Goal: Communication & Community: Answer question/provide support

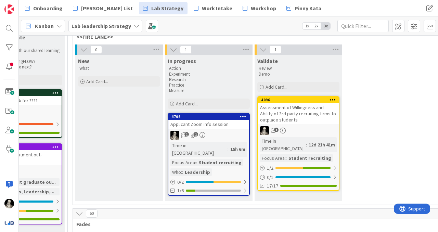
scroll to position [81, 1001]
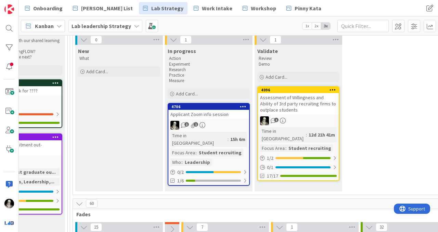
click at [228, 119] on link "4706 Applicant Zoom info session 1 1 Time in [GEOGRAPHIC_DATA] : 15h 6m Focus A…" at bounding box center [209, 144] width 82 height 83
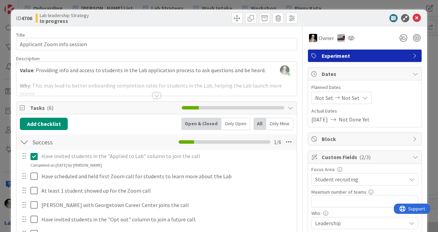
click at [157, 93] on div at bounding box center [157, 95] width 8 height 5
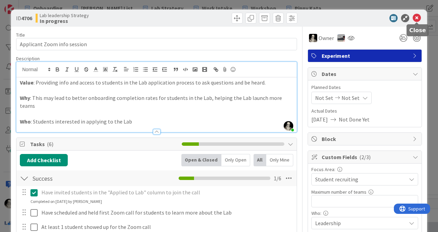
click at [416, 17] on icon at bounding box center [417, 18] width 8 height 8
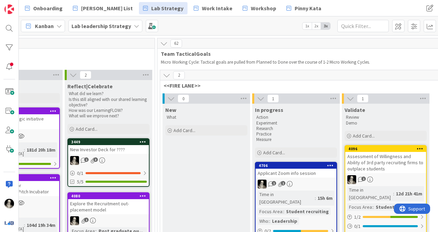
scroll to position [23, 912]
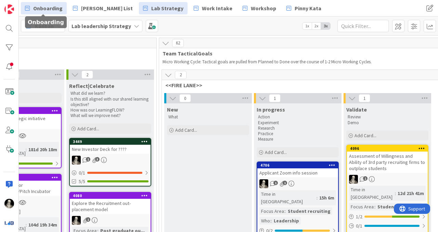
click at [50, 9] on span "Onboarding" at bounding box center [47, 8] width 29 height 8
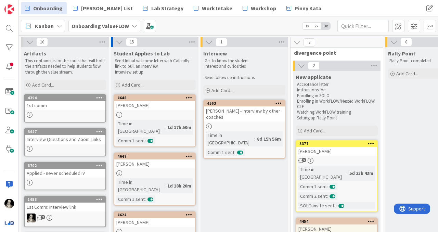
click at [156, 105] on div "[PERSON_NAME]" at bounding box center [154, 105] width 81 height 9
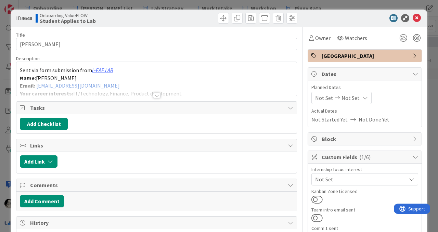
click at [155, 94] on div at bounding box center [157, 95] width 8 height 5
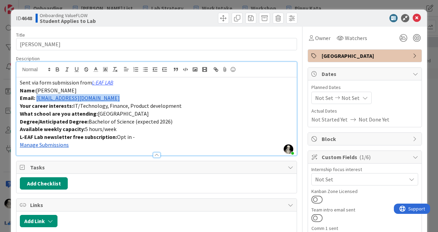
drag, startPoint x: 101, startPoint y: 102, endPoint x: 37, endPoint y: 101, distance: 64.3
click at [37, 101] on div "Sent via form submission from L-EAF LAB Name: [PERSON_NAME] Email: [EMAIL_ADDRE…" at bounding box center [156, 116] width 280 height 78
copy link "[EMAIL_ADDRESS][DOMAIN_NAME]"
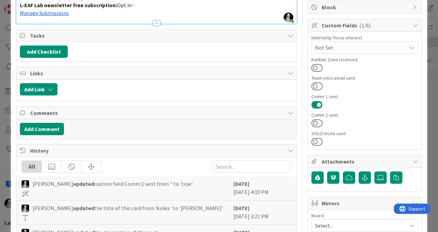
scroll to position [137, 0]
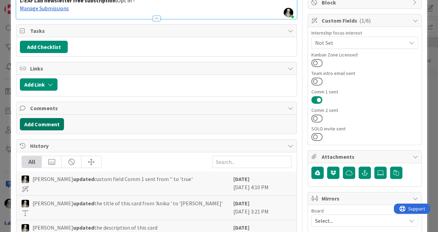
click at [52, 122] on button "Add Comment" at bounding box center [42, 124] width 44 height 12
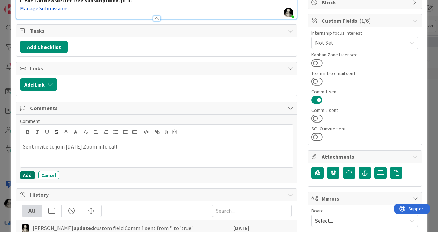
click at [26, 176] on button "Add" at bounding box center [27, 175] width 15 height 8
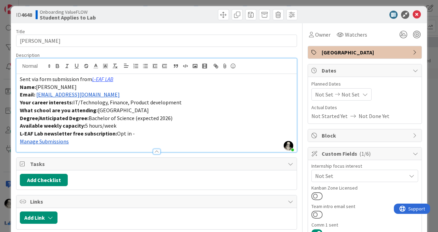
scroll to position [0, 0]
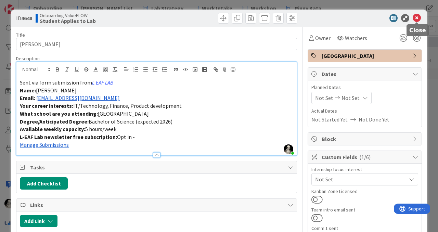
click at [415, 16] on icon at bounding box center [417, 18] width 8 height 8
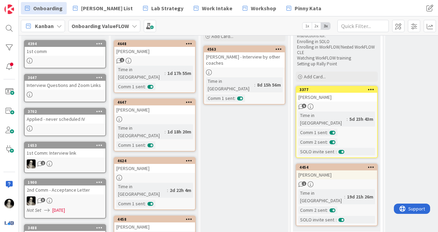
scroll to position [57, 0]
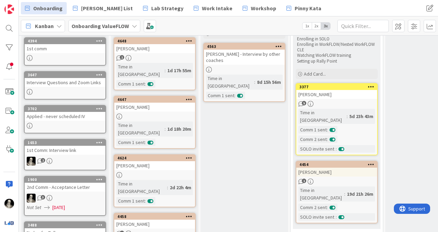
click at [169, 103] on div "[PERSON_NAME]" at bounding box center [154, 107] width 81 height 9
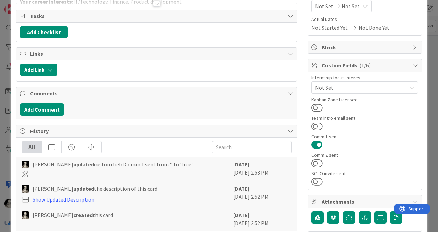
scroll to position [94, 0]
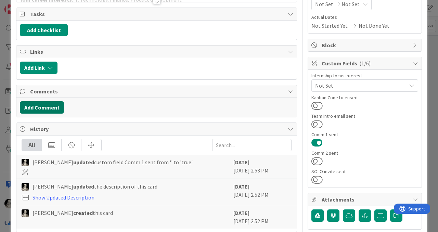
click at [49, 105] on button "Add Comment" at bounding box center [42, 107] width 44 height 12
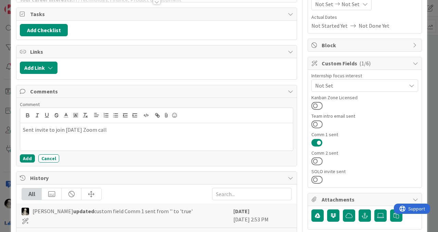
click at [94, 131] on p "Sent invite to join [DATE] Zoom call" at bounding box center [156, 130] width 267 height 8
click at [29, 157] on button "Add" at bounding box center [27, 158] width 15 height 8
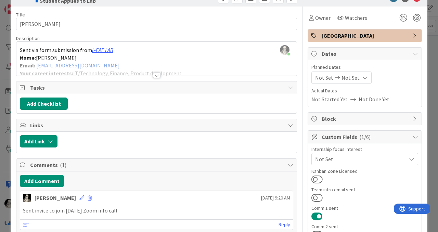
scroll to position [0, 0]
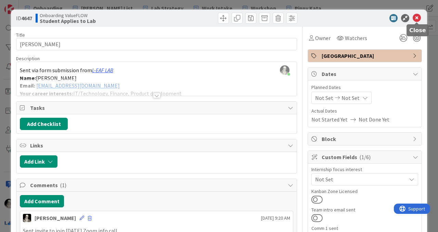
click at [416, 14] on icon at bounding box center [417, 18] width 8 height 8
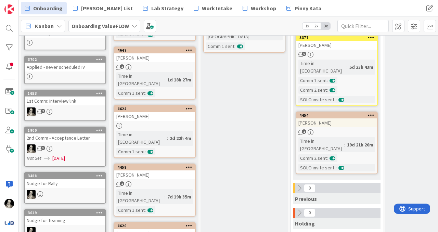
scroll to position [111, 0]
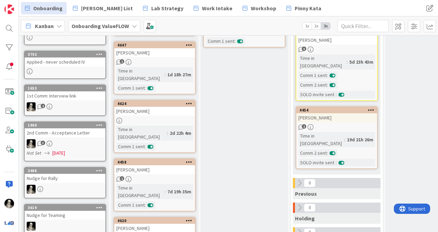
click at [168, 107] on div "[PERSON_NAME]" at bounding box center [154, 111] width 81 height 9
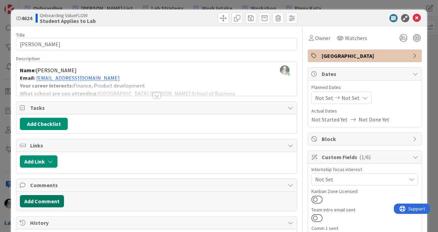
click at [56, 198] on button "Add Comment" at bounding box center [42, 201] width 44 height 12
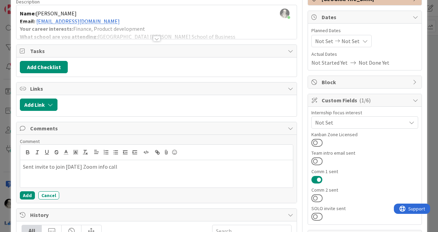
scroll to position [61, 0]
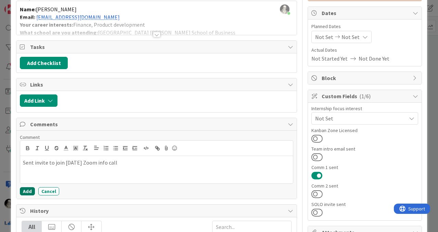
click at [26, 189] on button "Add" at bounding box center [27, 191] width 15 height 8
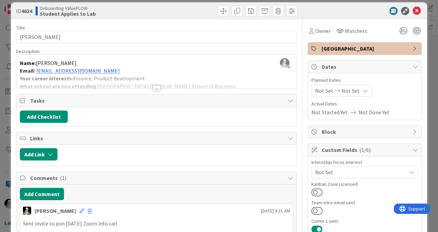
scroll to position [0, 0]
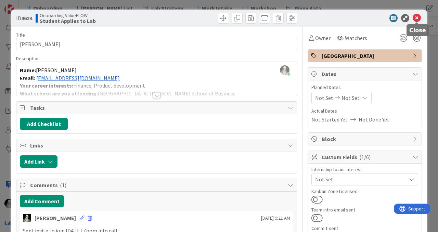
click at [419, 17] on icon at bounding box center [417, 18] width 8 height 8
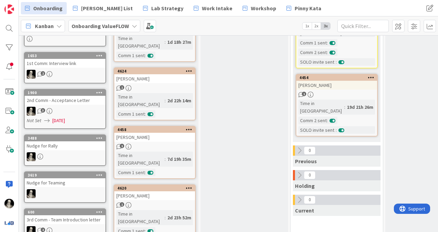
scroll to position [153, 0]
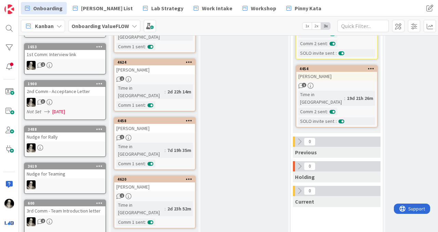
click at [177, 124] on div "[PERSON_NAME]" at bounding box center [154, 128] width 81 height 9
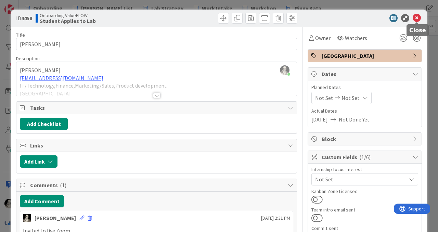
click at [416, 15] on icon at bounding box center [417, 18] width 8 height 8
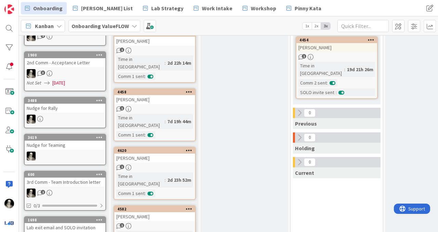
scroll to position [182, 0]
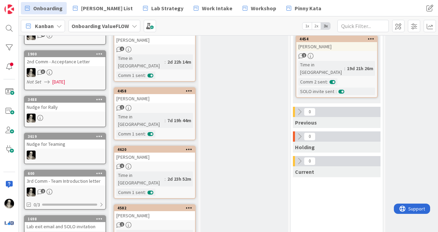
click at [166, 153] on div "[PERSON_NAME]" at bounding box center [154, 157] width 81 height 9
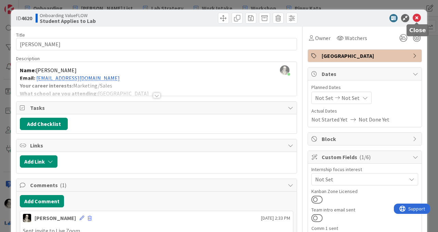
click at [420, 17] on icon at bounding box center [417, 18] width 8 height 8
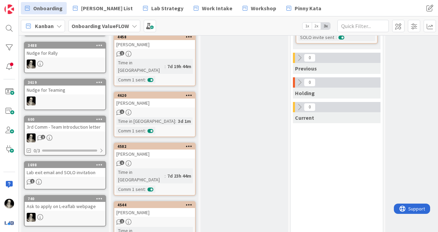
scroll to position [244, 0]
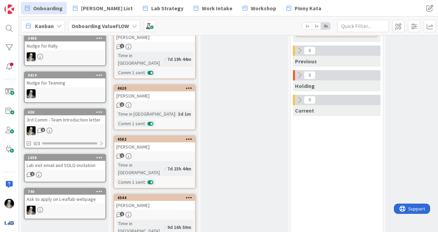
click at [165, 136] on link "4582 [PERSON_NAME] 1 Time in [GEOGRAPHIC_DATA] : 7d 23h 44m Comm 1 sent :" at bounding box center [155, 162] width 82 height 53
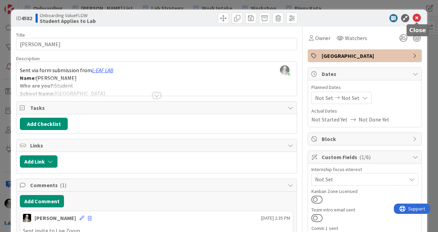
click at [418, 14] on icon at bounding box center [417, 18] width 8 height 8
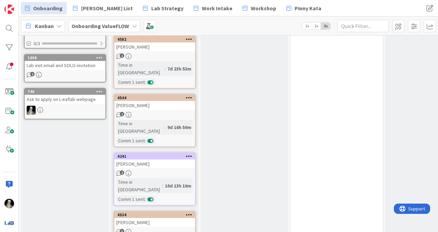
click at [164, 159] on div "[PERSON_NAME]" at bounding box center [154, 163] width 81 height 9
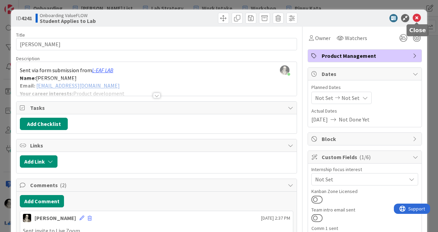
click at [415, 18] on icon at bounding box center [417, 18] width 8 height 8
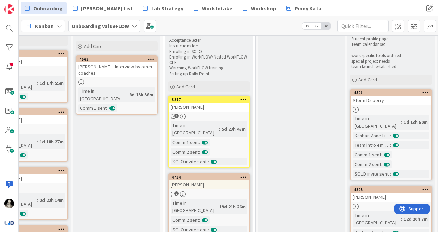
scroll to position [49, 128]
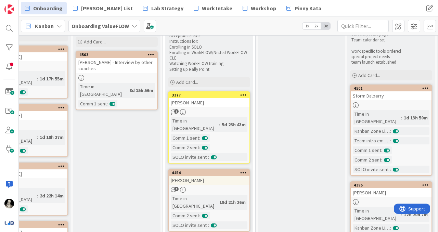
click at [222, 176] on div "[PERSON_NAME]" at bounding box center [209, 180] width 81 height 9
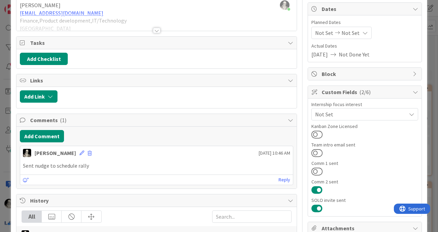
scroll to position [70, 0]
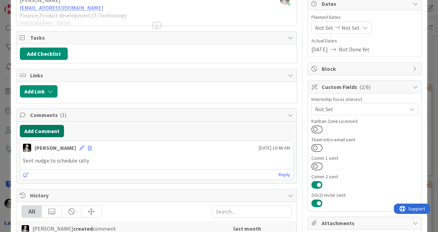
click at [50, 129] on button "Add Comment" at bounding box center [42, 131] width 44 height 12
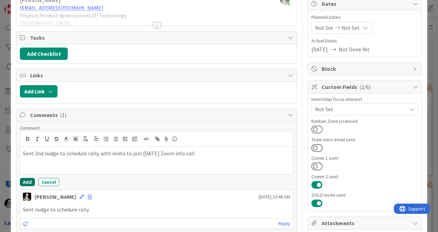
click at [26, 180] on button "Add" at bounding box center [27, 182] width 15 height 8
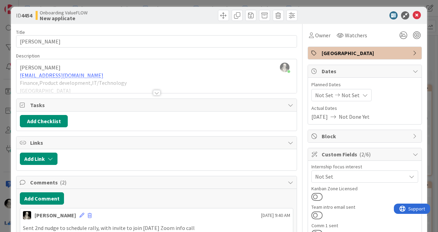
scroll to position [0, 0]
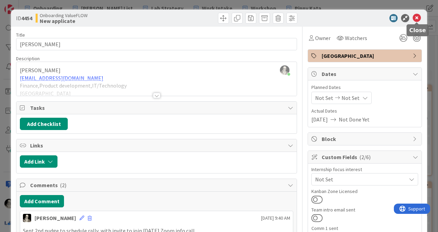
click at [418, 17] on icon at bounding box center [417, 18] width 8 height 8
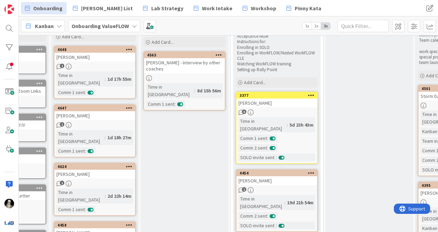
scroll to position [53, 60]
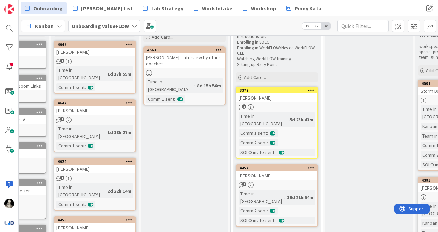
click at [281, 96] on div "[PERSON_NAME]" at bounding box center [276, 97] width 81 height 9
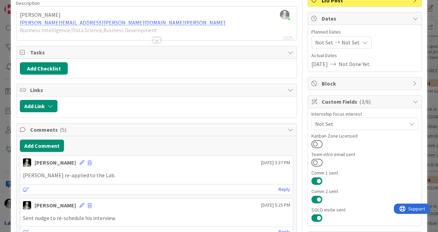
scroll to position [56, 0]
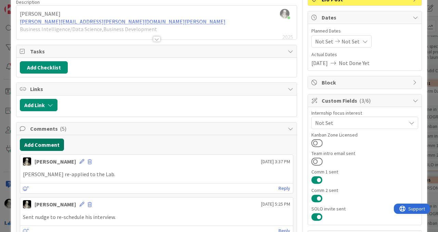
click at [46, 144] on button "Add Comment" at bounding box center [42, 145] width 44 height 12
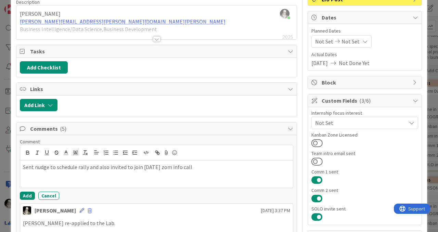
click at [160, 169] on p "Sent nudge to schedule rally and also invited to join [DATE] zom info call" at bounding box center [156, 167] width 267 height 8
click at [26, 192] on button "Add" at bounding box center [27, 196] width 15 height 8
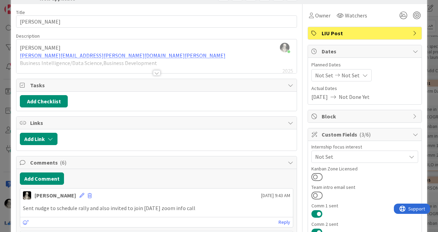
scroll to position [0, 0]
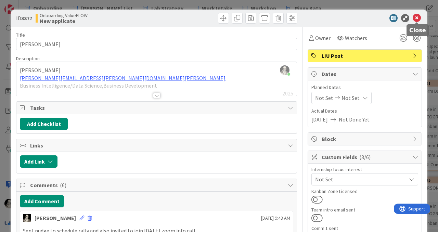
click at [417, 17] on icon at bounding box center [417, 18] width 8 height 8
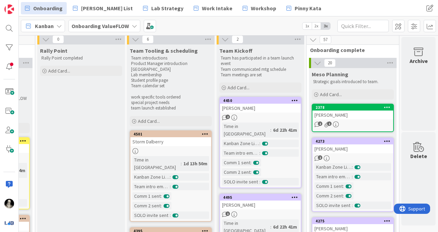
scroll to position [0, 348]
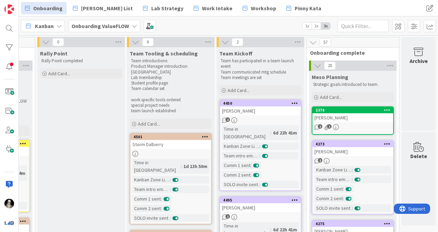
click at [359, 125] on div "2 1" at bounding box center [352, 127] width 81 height 6
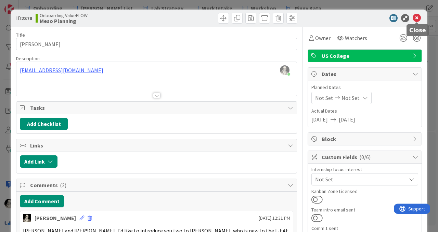
click at [417, 15] on icon at bounding box center [417, 18] width 8 height 8
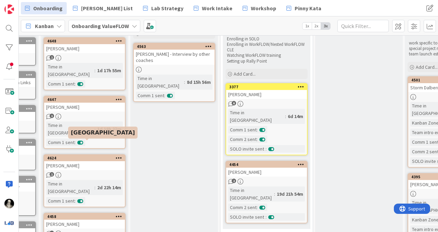
scroll to position [57, 79]
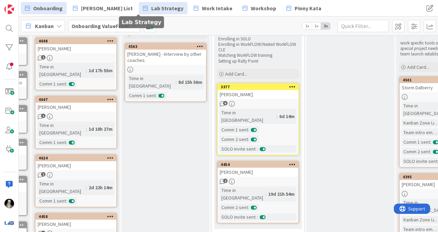
click at [151, 8] on span "Lab Strategy" at bounding box center [167, 8] width 32 height 8
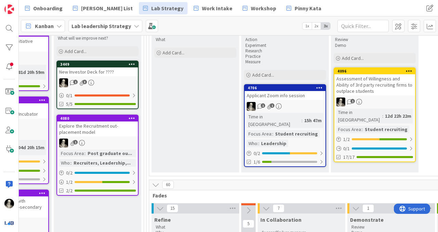
scroll to position [102, 924]
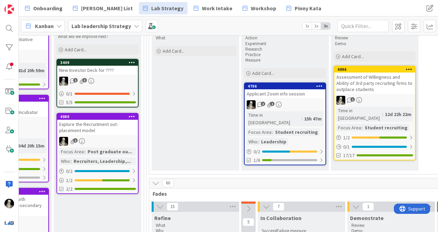
click at [300, 92] on div "Applicant Zoom info session" at bounding box center [285, 93] width 81 height 9
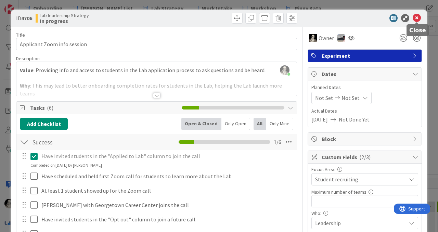
click at [416, 16] on icon at bounding box center [417, 18] width 8 height 8
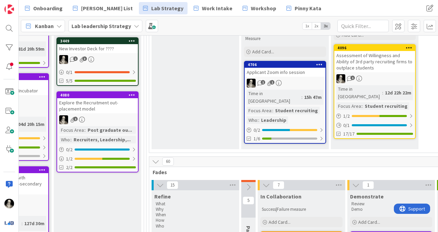
scroll to position [122, 924]
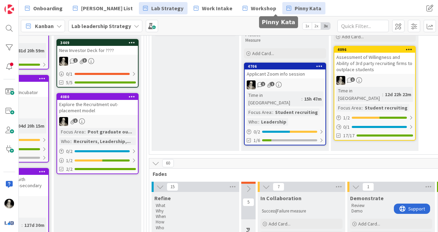
click at [295, 7] on span "Pinny Kata" at bounding box center [308, 8] width 27 height 8
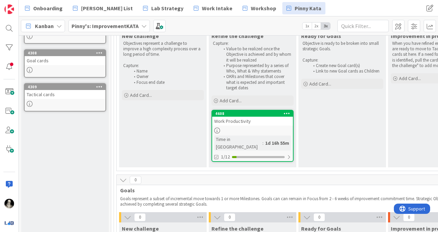
click at [239, 127] on link "4608 Work Productivity Time in Column : 1d 16h 55m 1/12" at bounding box center [252, 136] width 82 height 52
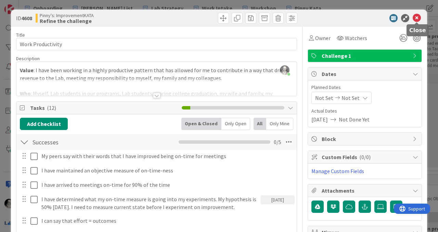
click at [417, 16] on icon at bounding box center [417, 18] width 8 height 8
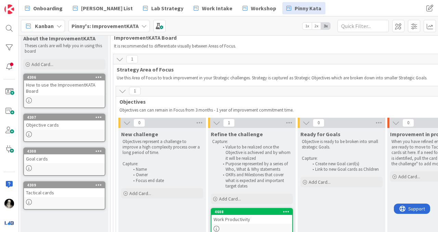
scroll to position [0, 1]
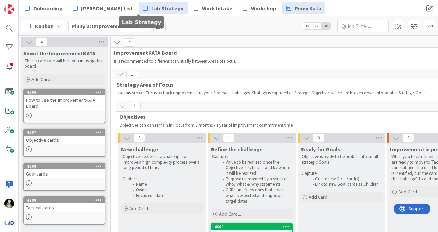
click at [139, 3] on link "Lab Strategy" at bounding box center [163, 8] width 49 height 12
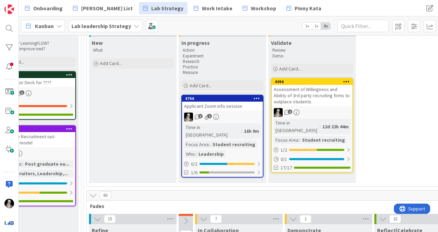
scroll to position [102, 987]
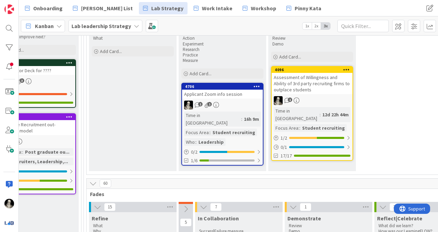
click at [244, 98] on div "Applicant Zoom info session" at bounding box center [222, 94] width 81 height 9
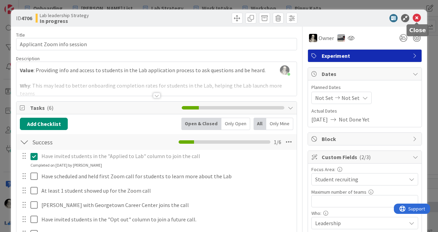
click at [417, 18] on icon at bounding box center [417, 18] width 8 height 8
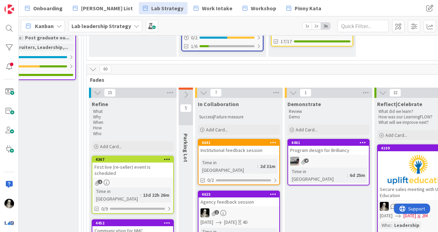
scroll to position [224, 987]
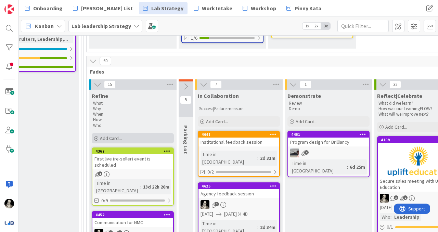
click at [111, 135] on span "Add Card..." at bounding box center [111, 138] width 22 height 6
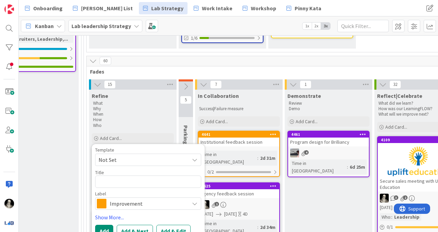
type textarea "x"
type textarea "C"
type textarea "x"
type textarea "Co"
type textarea "x"
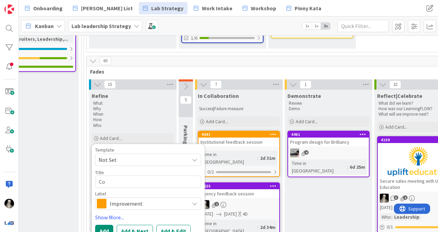
type textarea "Cor"
type textarea "x"
type textarea "Corp"
type textarea "x"
type textarea "Corpo"
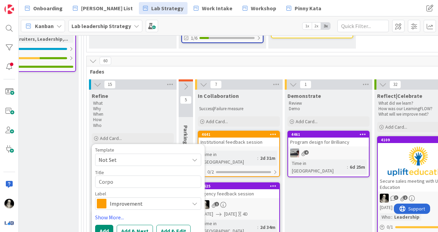
type textarea "x"
type textarea "Corpor"
type textarea "x"
type textarea "Corpora"
type textarea "x"
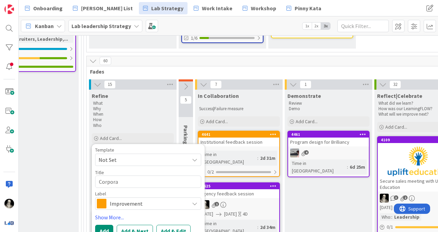
type textarea "Corporat"
type textarea "x"
type textarea "Corporate"
type textarea "x"
type textarea "Corporate"
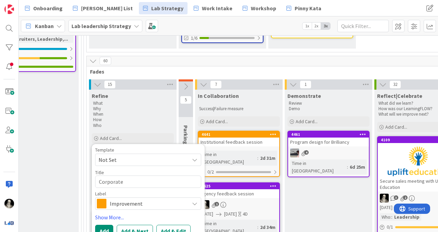
type textarea "x"
type textarea "Corporate R"
type textarea "x"
type textarea "Corporate Re"
type textarea "x"
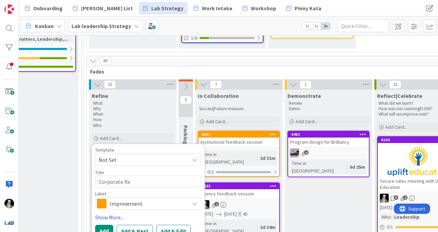
type textarea "Corporate Rec"
type textarea "x"
type textarea "Corporate Recr"
type textarea "x"
type textarea "Corporate Recru"
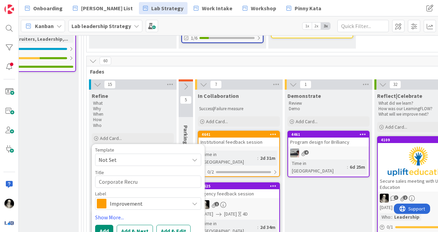
type textarea "x"
type textarea "Corporate Recrui"
type textarea "x"
type textarea "Corporate Recruit"
type textarea "x"
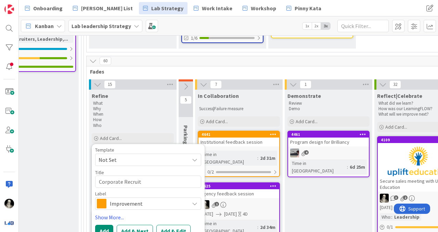
type textarea "Corporate Recruite"
type textarea "x"
type textarea "Corporate Recruiter"
type textarea "x"
type textarea "Corporate Recruiter"
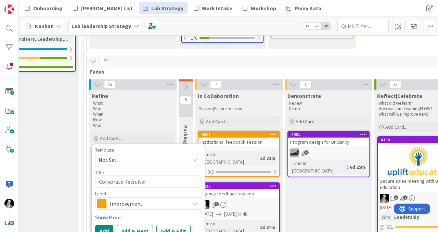
type textarea "x"
type textarea "Corporate Recruiter f"
type textarea "x"
type textarea "Corporate Recruiter fe"
type textarea "x"
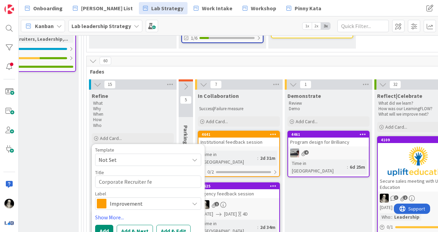
type textarea "Corporate Recruiter fee"
type textarea "x"
type textarea "Corporate Recruiter feed"
type textarea "x"
type textarea "Corporate Recruiter feedb"
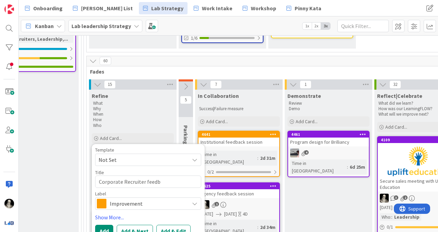
type textarea "x"
type textarea "Corporate Recruiter feedba"
type textarea "x"
type textarea "Corporate Recruiter feedbac"
type textarea "x"
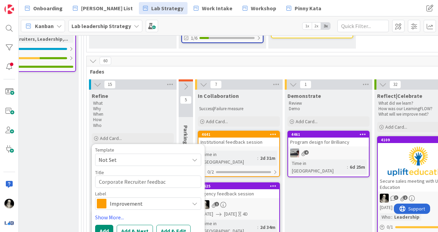
type textarea "Corporate Recruiter feedback"
type textarea "x"
type textarea "Corporate Recruiter feedback"
type textarea "x"
type textarea "Corporate Recruiter feedback s"
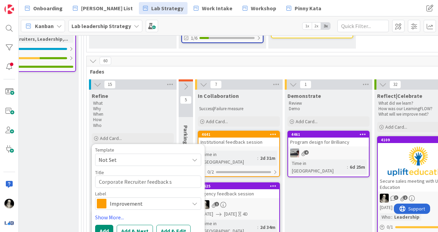
type textarea "x"
type textarea "Corporate Recruiter feedback se"
type textarea "x"
type textarea "Corporate Recruiter feedback ses"
type textarea "x"
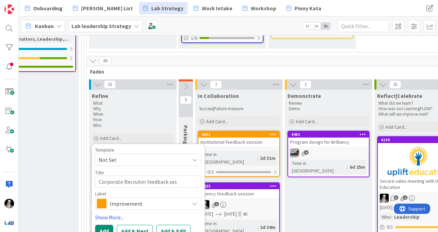
type textarea "Corporate Recruiter feedback sess"
type textarea "x"
type textarea "Corporate Recruiter feedback sessi"
type textarea "x"
type textarea "Corporate Recruiter feedback sessio"
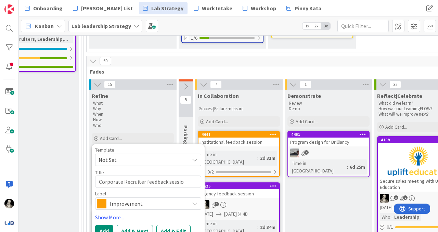
type textarea "x"
type textarea "Corporate Recruiter feedback session"
click at [103, 225] on button "Add" at bounding box center [104, 231] width 18 height 12
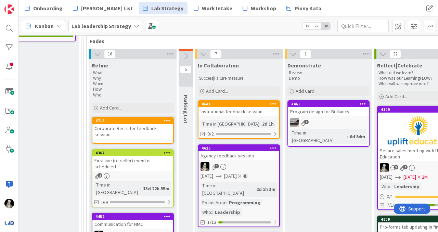
scroll to position [254, 987]
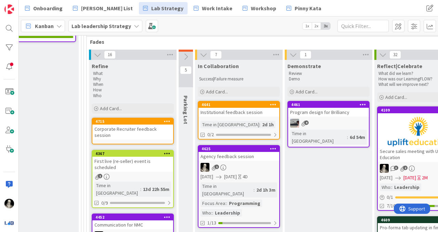
click at [249, 152] on div "Agency feedback session" at bounding box center [238, 156] width 81 height 9
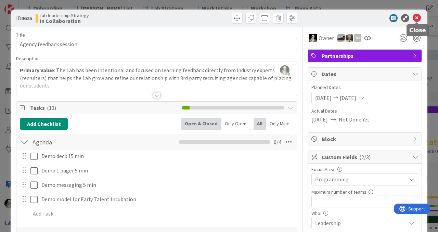
click at [417, 18] on icon at bounding box center [417, 18] width 8 height 8
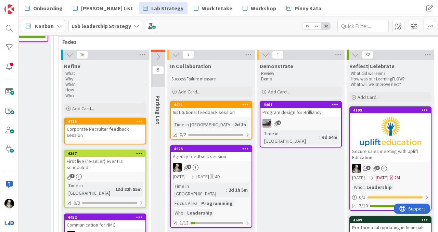
scroll to position [254, 1017]
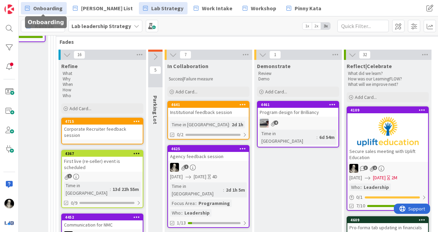
click at [57, 4] on span "Onboarding" at bounding box center [47, 8] width 29 height 8
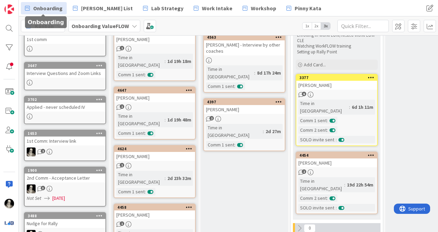
scroll to position [61, 0]
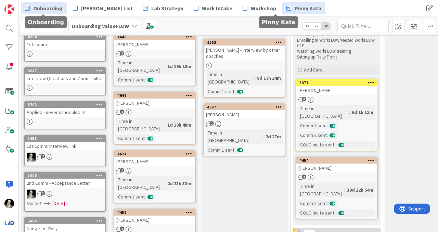
click at [295, 8] on span "Pinny Kata" at bounding box center [308, 8] width 27 height 8
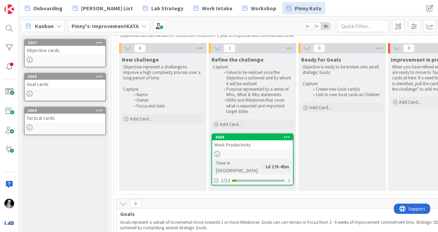
scroll to position [103, 0]
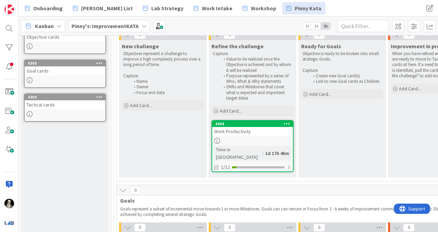
click at [242, 131] on div "Work Productivity" at bounding box center [252, 131] width 81 height 9
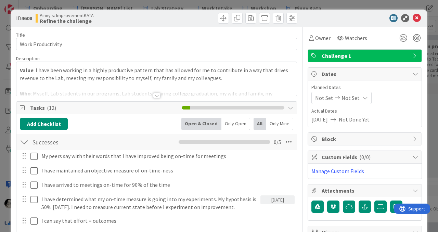
click at [158, 92] on div at bounding box center [156, 86] width 280 height 17
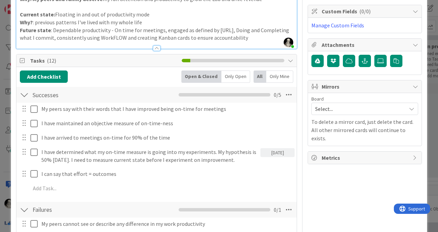
scroll to position [134, 0]
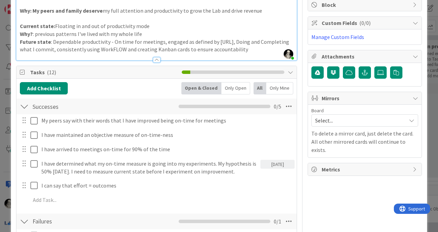
click at [156, 27] on p "Current state: Floating in and out of productivity mode" at bounding box center [156, 26] width 273 height 8
click at [252, 47] on p "Future state : Dependable productivity - On time for meetings, engaged as defin…" at bounding box center [156, 45] width 273 height 15
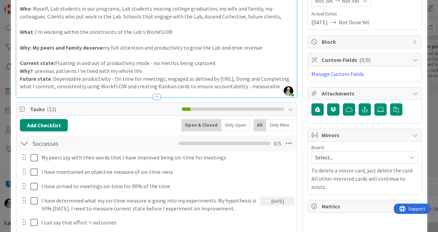
scroll to position [96, 0]
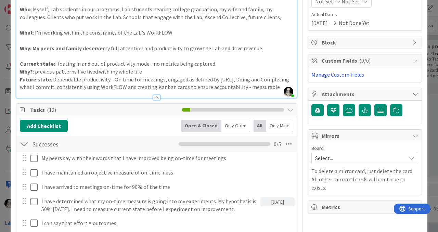
drag, startPoint x: 56, startPoint y: 73, endPoint x: 56, endPoint y: 66, distance: 6.8
click at [56, 73] on p "Why? : previous patterns I've lived with my whole life" at bounding box center [156, 72] width 273 height 8
click at [168, 71] on p "Why? : previous cognative patterns I've lived with my whole life" at bounding box center [156, 72] width 273 height 8
click at [65, 76] on p "Future state : Dependable productivity - On time for meetings, engaged as defin…" at bounding box center [156, 83] width 273 height 15
click at [64, 74] on p "Why? : previous cognative patterns I've lived with my whole life are not best f…" at bounding box center [156, 72] width 273 height 8
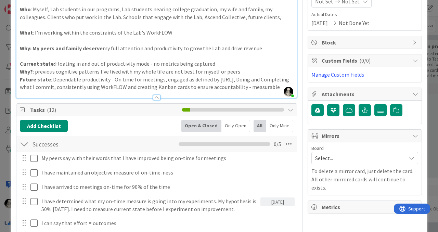
click at [237, 73] on p "Why? : previous cognitive patterns I've lived with my whole life are not best f…" at bounding box center [156, 72] width 273 height 8
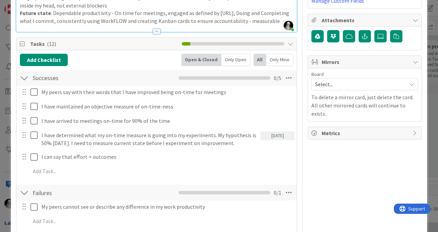
scroll to position [170, 0]
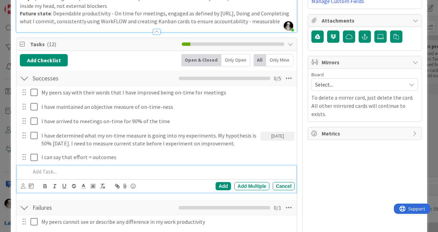
click at [52, 172] on p at bounding box center [160, 172] width 261 height 8
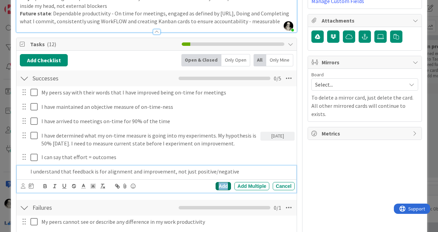
click at [223, 184] on div "Add" at bounding box center [223, 186] width 15 height 8
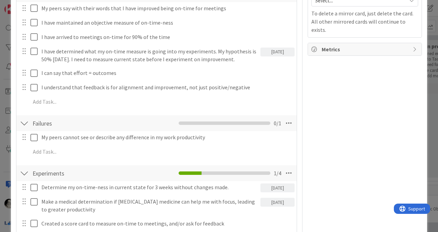
scroll to position [252, 0]
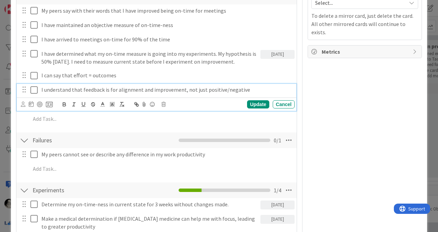
click at [247, 89] on p "I understand that feedback is for alignment and improvement, not just positive/…" at bounding box center [166, 90] width 250 height 8
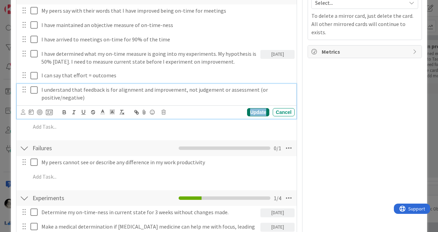
click at [257, 110] on div "Update" at bounding box center [258, 112] width 22 height 8
click at [98, 96] on p "I understand that feedback is for alignment and improvement, not judgement or a…" at bounding box center [166, 93] width 250 height 15
click at [206, 98] on p "I understand that feedback is for alignment and improvement, not judgement or a…" at bounding box center [166, 93] width 250 height 15
click at [256, 111] on div "Update" at bounding box center [258, 112] width 22 height 8
click at [229, 99] on p "I understand that feedback is for alignment and improvement, not judgement or a…" at bounding box center [166, 93] width 250 height 15
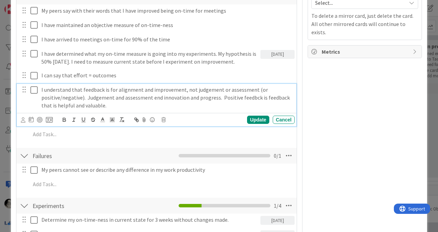
click at [251, 98] on p "I understand that feedback is for alignment and improvement, not judgement or a…" at bounding box center [166, 97] width 250 height 23
click at [121, 106] on p "I understand that feedback is for alignment and improvement, not judgement or a…" at bounding box center [166, 97] width 250 height 23
drag, startPoint x: 57, startPoint y: 107, endPoint x: 58, endPoint y: 78, distance: 29.1
click at [57, 106] on p "I understand that feedback is for alignment and improvement, not judgement or a…" at bounding box center [166, 97] width 250 height 23
click at [172, 105] on p "I understand that feedback is for alignment and improvement, not judgement or a…" at bounding box center [166, 97] width 250 height 23
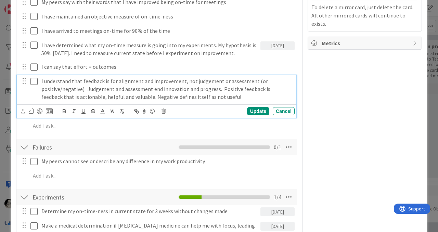
scroll to position [265, 0]
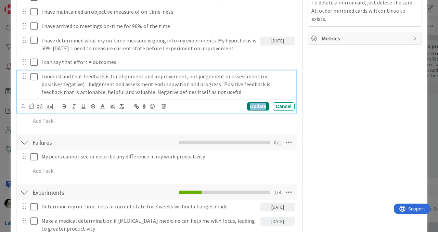
click at [255, 105] on div "Update" at bounding box center [258, 106] width 22 height 8
click at [156, 84] on p "I understand that feedback is for alignment and improvement, not judgement or a…" at bounding box center [166, 84] width 250 height 23
click at [261, 108] on div "Update" at bounding box center [258, 106] width 22 height 8
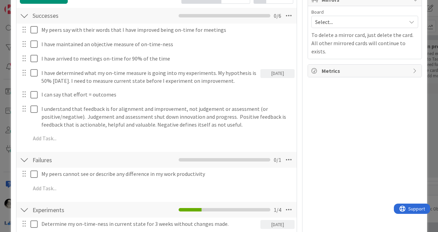
scroll to position [235, 0]
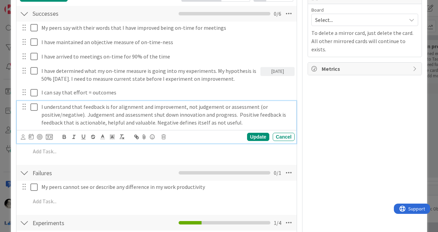
click at [32, 106] on icon at bounding box center [33, 107] width 7 height 8
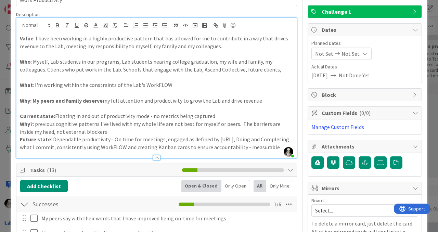
scroll to position [0, 0]
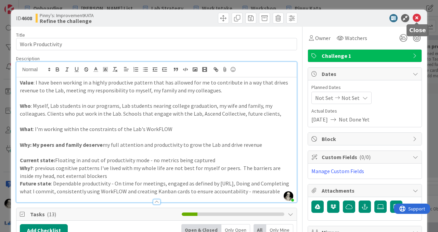
click at [416, 15] on icon at bounding box center [417, 18] width 8 height 8
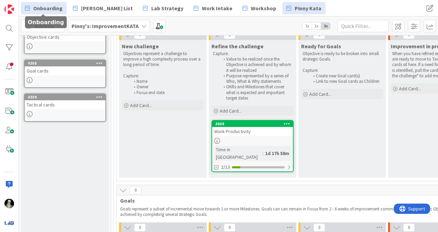
click at [52, 3] on link "Onboarding" at bounding box center [44, 8] width 46 height 12
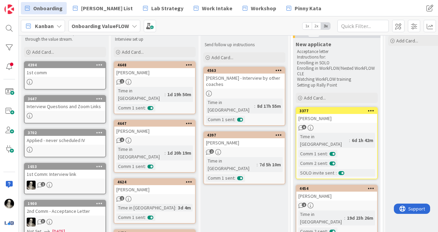
scroll to position [34, 0]
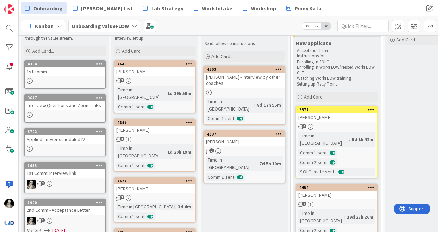
click at [243, 137] on div "[PERSON_NAME]" at bounding box center [244, 141] width 81 height 9
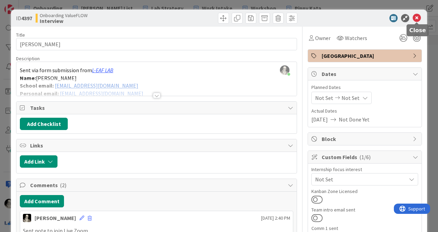
click at [418, 16] on icon at bounding box center [417, 18] width 8 height 8
